Goal: Information Seeking & Learning: Learn about a topic

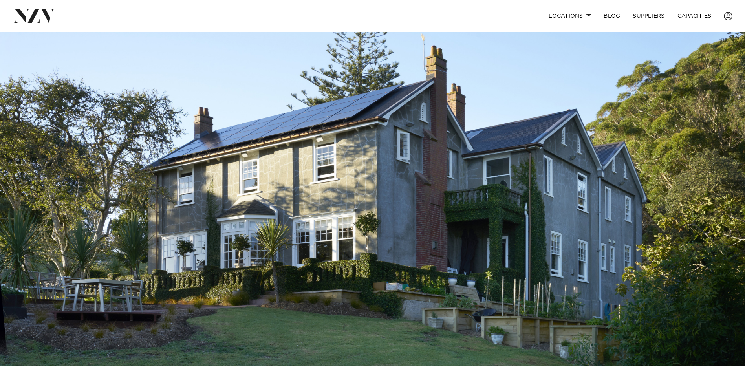
click at [596, 160] on img at bounding box center [372, 206] width 745 height 349
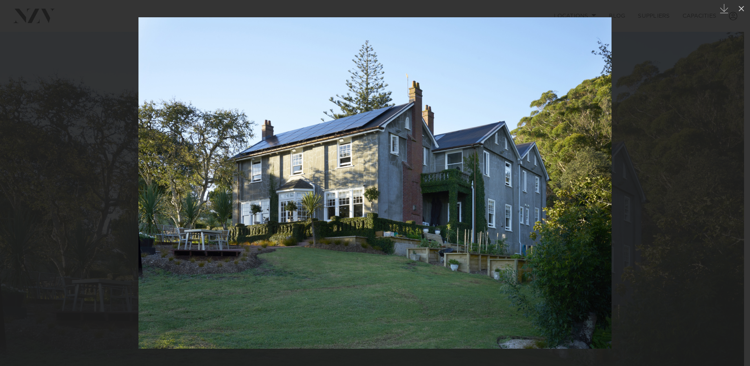
click at [598, 199] on img at bounding box center [375, 182] width 473 height 331
click at [339, 204] on img at bounding box center [375, 182] width 473 height 331
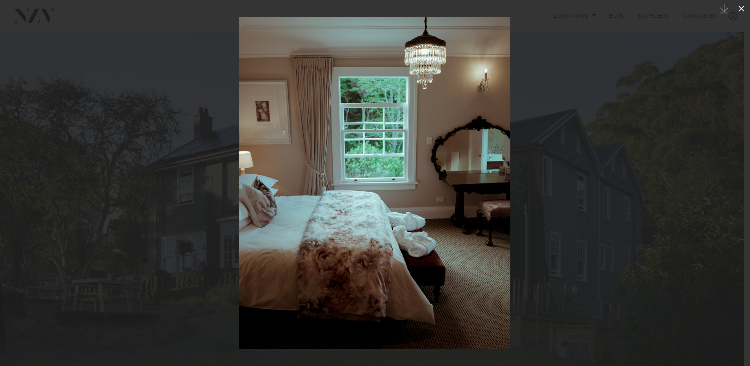
click at [741, 7] on icon at bounding box center [741, 8] width 9 height 9
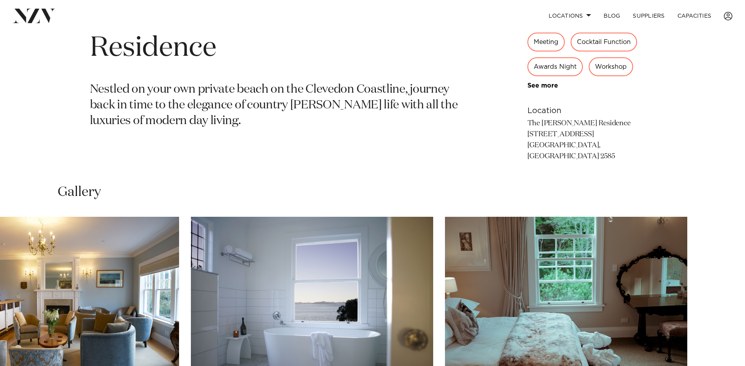
scroll to position [479, 0]
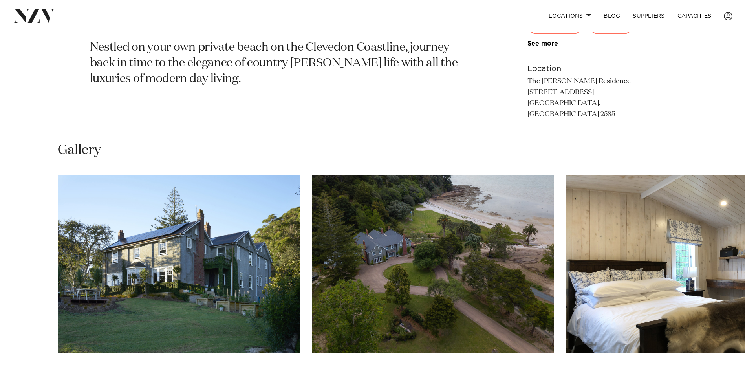
scroll to position [487, 0]
